Goal: Task Accomplishment & Management: Use online tool/utility

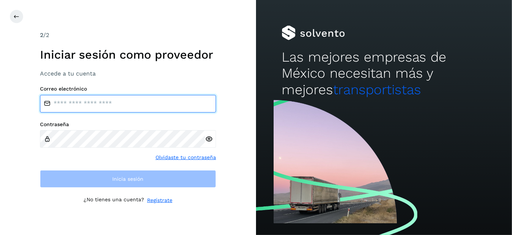
type input "**********"
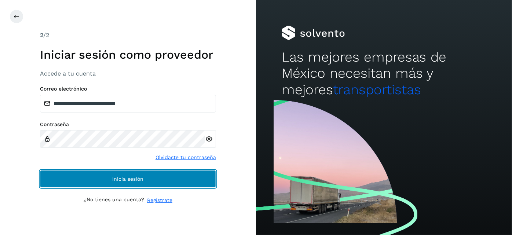
click at [189, 177] on button "Inicia sesión" at bounding box center [128, 179] width 176 height 18
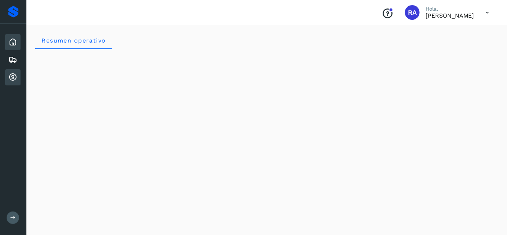
click at [14, 73] on icon at bounding box center [12, 77] width 9 height 9
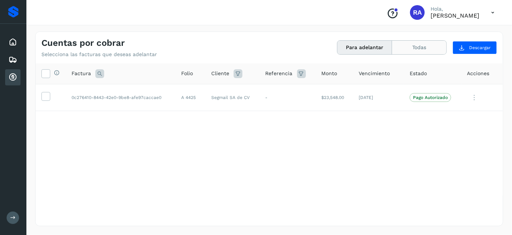
click at [421, 49] on button "Todas" at bounding box center [419, 48] width 54 height 14
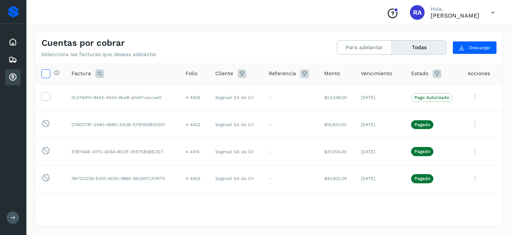
click at [47, 74] on icon at bounding box center [46, 73] width 8 height 8
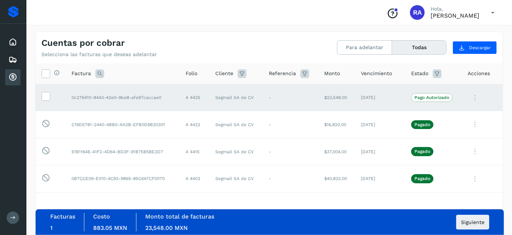
click at [434, 97] on p "Pago Autorizado" at bounding box center [431, 97] width 35 height 5
click at [472, 223] on span "Siguiente" at bounding box center [472, 222] width 23 height 5
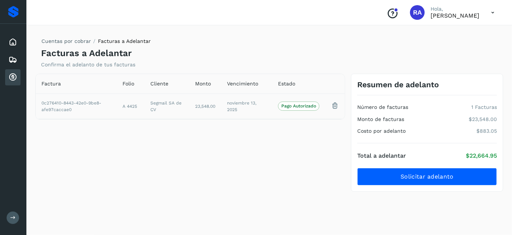
click at [315, 108] on p "Pago Autorizado" at bounding box center [298, 105] width 35 height 5
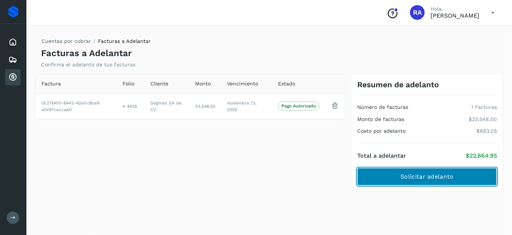
click at [437, 181] on button "Solicitar adelanto" at bounding box center [427, 177] width 140 height 18
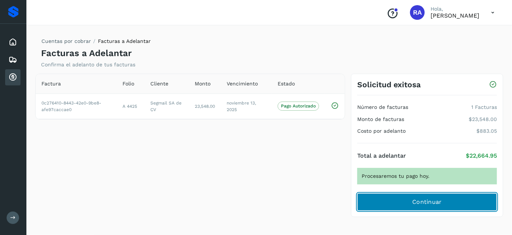
click at [448, 206] on button "Continuar" at bounding box center [427, 202] width 140 height 18
